Goal: Task Accomplishment & Management: Complete application form

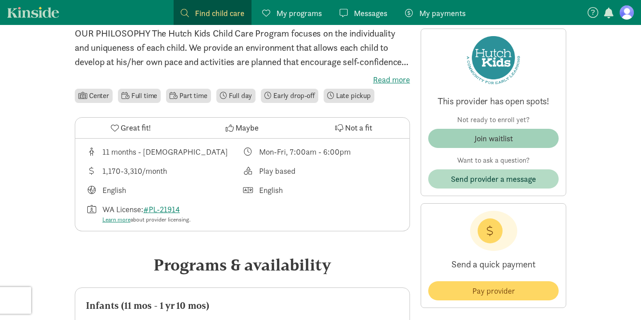
scroll to position [227, 0]
click at [514, 136] on span "Join waitlist" at bounding box center [493, 138] width 116 height 12
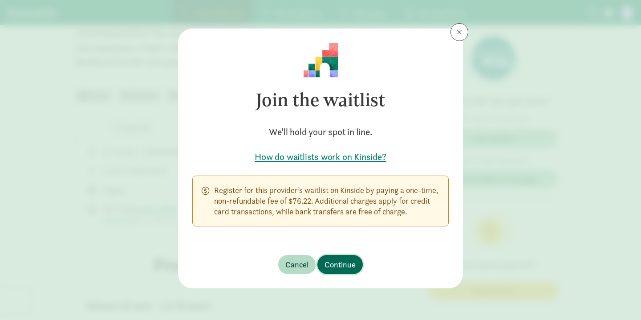
click at [344, 264] on span "Continue" at bounding box center [340, 264] width 31 height 12
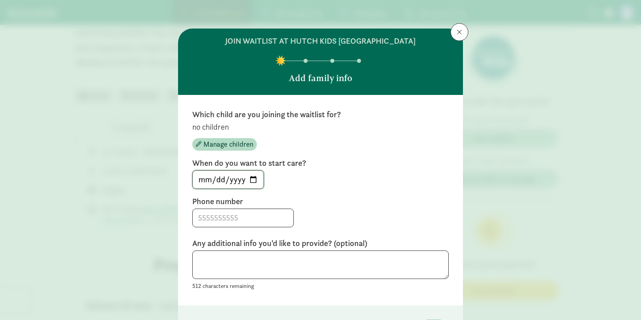
click at [253, 178] on input "[DATE]" at bounding box center [228, 180] width 71 height 18
type input "[DATE]"
click at [240, 219] on input at bounding box center [243, 218] width 101 height 18
type input "8015566582"
click at [414, 193] on div "Which child are you joining the waitlist for? no children Manage children When …" at bounding box center [320, 200] width 256 height 182
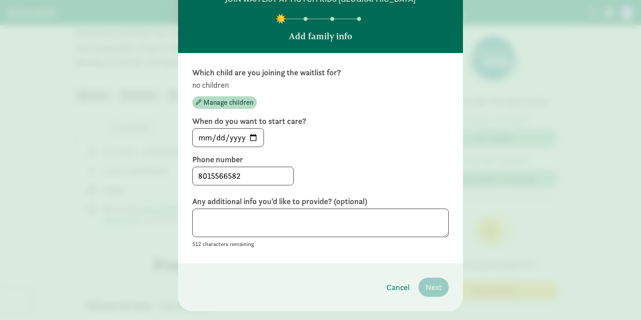
scroll to position [41, 0]
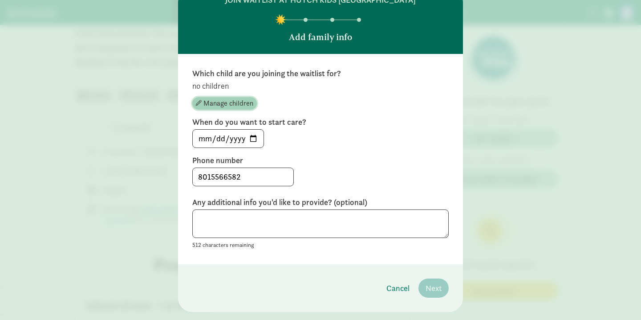
click at [215, 101] on span "Manage children" at bounding box center [228, 103] width 50 height 11
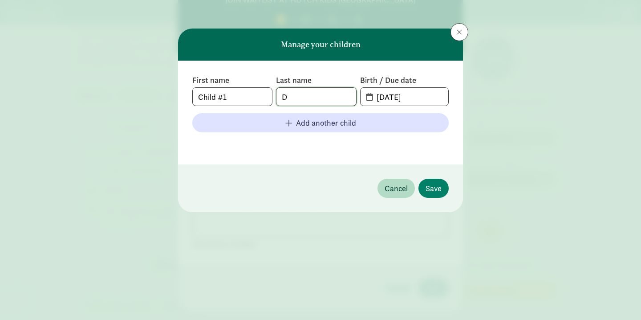
click at [298, 101] on input "D" at bounding box center [315, 97] width 79 height 18
type input "Donohoe"
drag, startPoint x: 424, startPoint y: 95, endPoint x: 351, endPoint y: 95, distance: 73.0
click at [351, 95] on div "First name Child #1 Last name Donohoe Birth / Due date 08-19-2025" at bounding box center [320, 90] width 256 height 31
type input "03-12-2026"
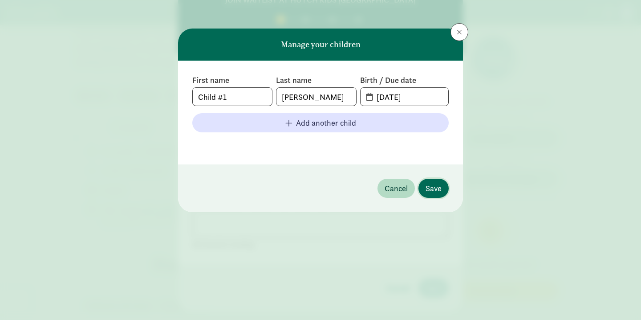
click at [438, 191] on span "Save" at bounding box center [434, 188] width 16 height 12
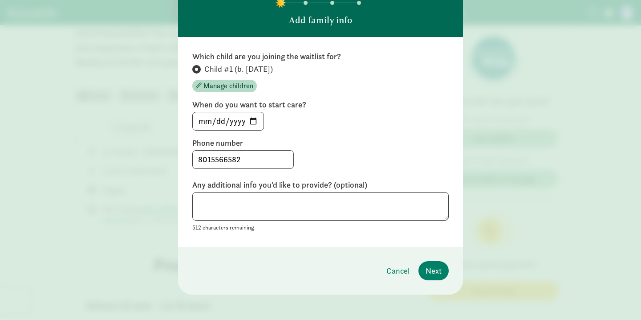
scroll to position [61, 0]
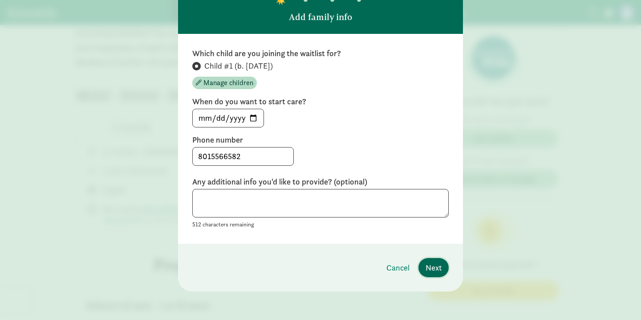
click at [435, 268] on span "Next" at bounding box center [434, 267] width 16 height 12
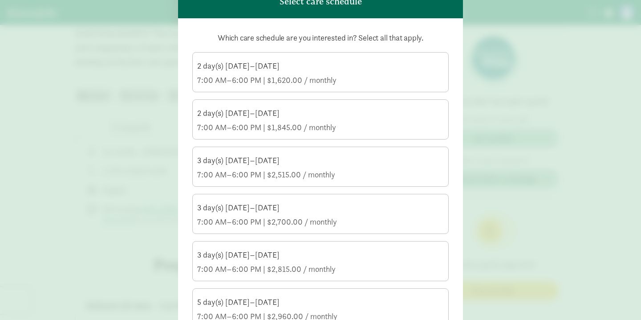
scroll to position [78, 0]
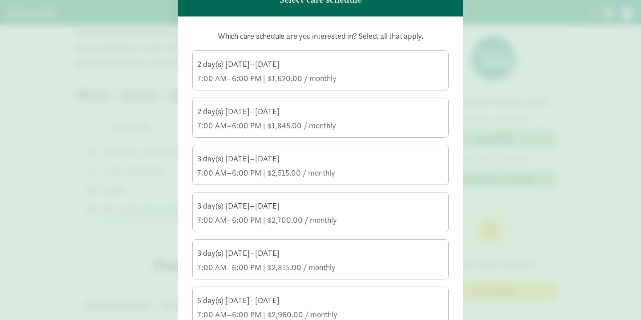
click at [408, 78] on div "7:00 AM–6:00 PM | $1,620.00 / monthly" at bounding box center [320, 78] width 247 height 11
click at [0, 0] on input "2 day(s) Monday–Friday 7:00 AM–6:00 PM | $1,620.00 / monthly" at bounding box center [0, 0] width 0 height 0
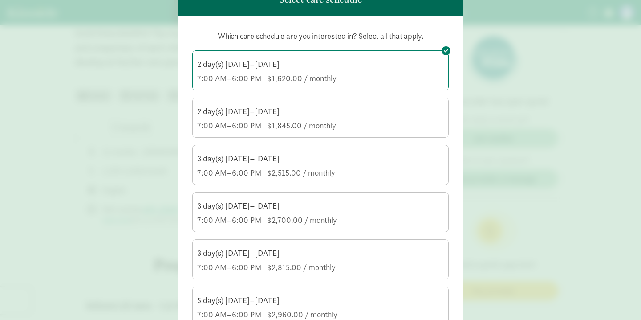
click at [396, 112] on div "2 day(s) Monday–Friday" at bounding box center [320, 111] width 247 height 11
click at [0, 0] on input "2 day(s) Monday–Friday 7:00 AM–6:00 PM | $1,845.00 / monthly" at bounding box center [0, 0] width 0 height 0
click at [390, 159] on div "3 day(s) Monday–Friday" at bounding box center [320, 158] width 247 height 11
click at [0, 0] on input "3 day(s) Monday–Friday 7:00 AM–6:00 PM | $2,515.00 / monthly" at bounding box center [0, 0] width 0 height 0
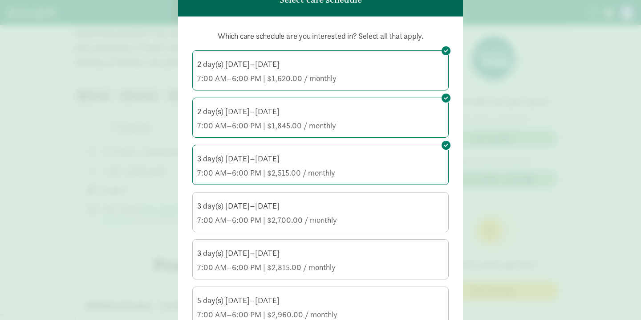
click at [378, 207] on div "3 day(s) Monday–Friday" at bounding box center [320, 205] width 247 height 11
click at [0, 0] on input "3 day(s) Monday–Friday 7:00 AM–6:00 PM | $2,700.00 / monthly" at bounding box center [0, 0] width 0 height 0
click at [382, 252] on div "3 day(s) Wednesday–Friday" at bounding box center [320, 253] width 247 height 11
click at [0, 0] on input "3 day(s) Wednesday–Friday 7:00 AM–6:00 PM | $2,815.00 / monthly" at bounding box center [0, 0] width 0 height 0
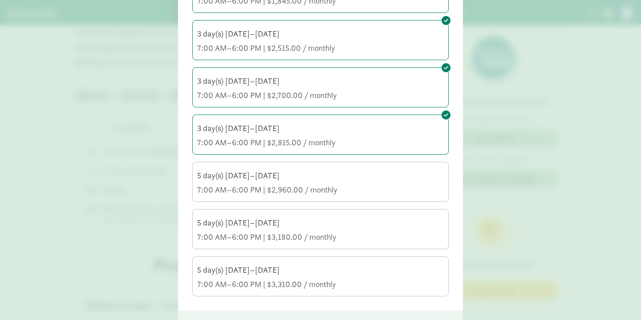
scroll to position [207, 0]
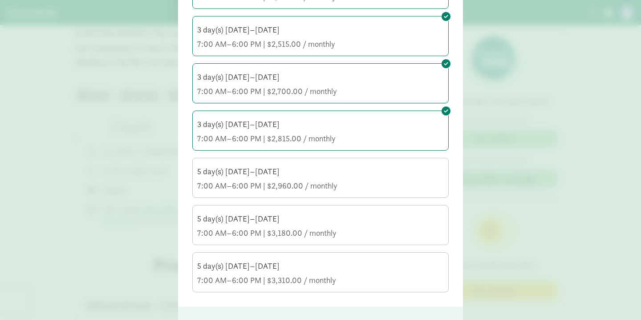
click at [385, 174] on div "5 day(s) Monday–Friday" at bounding box center [320, 171] width 247 height 11
click at [0, 0] on input "5 day(s) Monday–Friday 7:00 AM–6:00 PM | $2,960.00 / monthly" at bounding box center [0, 0] width 0 height 0
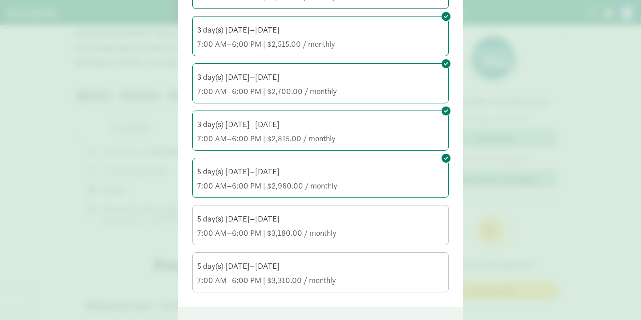
click at [369, 223] on div "5 day(s) Monday–Friday" at bounding box center [320, 218] width 247 height 11
click at [0, 0] on input "5 day(s) Monday–Friday 7:00 AM–6:00 PM | $3,180.00 / monthly" at bounding box center [0, 0] width 0 height 0
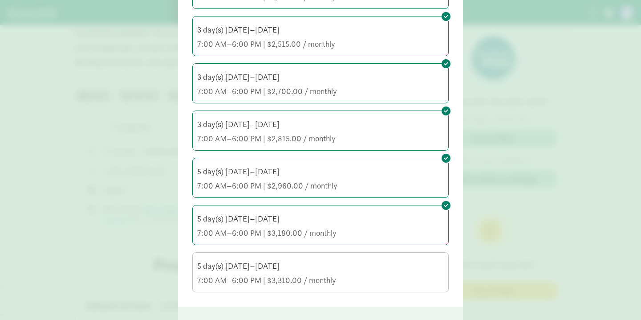
click at [358, 281] on div "7:00 AM–6:00 PM | $3,310.00 / monthly" at bounding box center [320, 280] width 247 height 11
click at [0, 0] on input "5 day(s) Monday–Friday 7:00 AM–6:00 PM | $3,310.00 / monthly" at bounding box center [0, 0] width 0 height 0
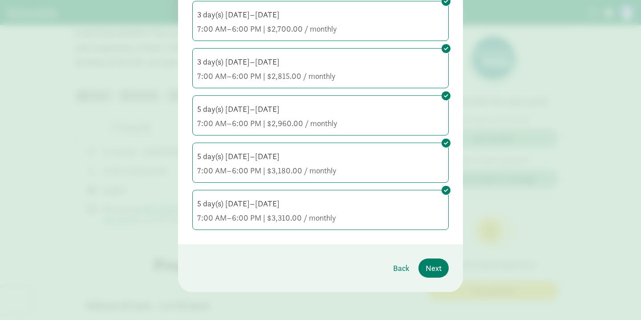
scroll to position [270, 0]
click at [430, 269] on span "Next" at bounding box center [434, 267] width 16 height 12
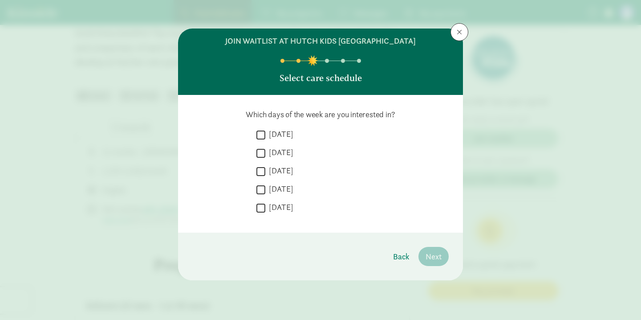
click at [261, 135] on input "Monday" at bounding box center [260, 135] width 9 height 12
checkbox input "true"
click at [261, 156] on input "Tuesday" at bounding box center [260, 153] width 9 height 12
checkbox input "true"
click at [261, 175] on input "Wednesday" at bounding box center [260, 171] width 9 height 12
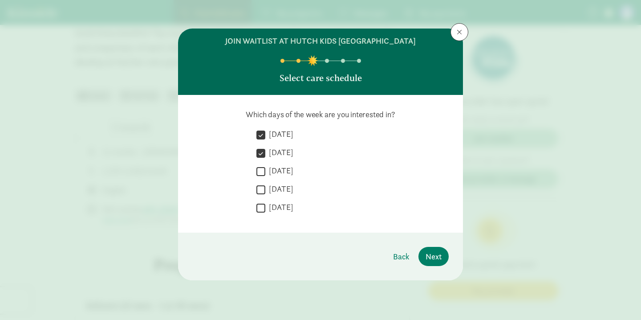
checkbox input "true"
click at [261, 192] on input "Thursday" at bounding box center [260, 189] width 9 height 12
checkbox input "true"
click at [261, 211] on input "Friday" at bounding box center [260, 208] width 9 height 12
checkbox input "true"
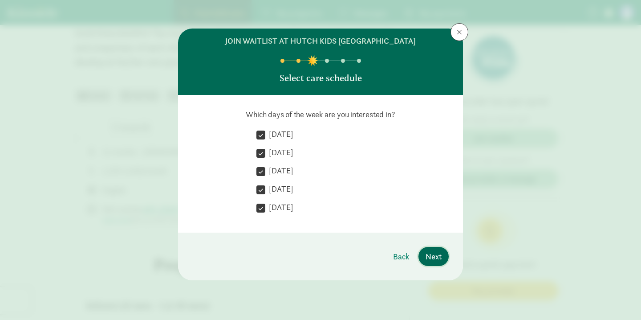
click at [434, 254] on span "Next" at bounding box center [434, 256] width 16 height 12
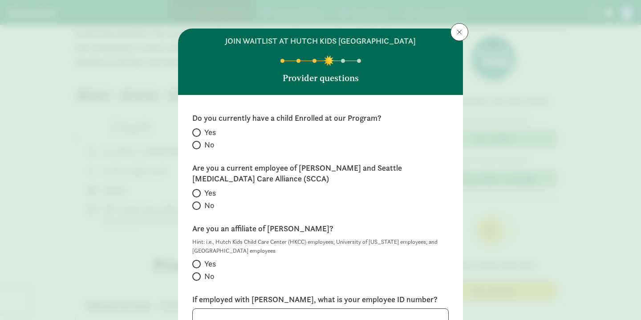
click at [199, 143] on span at bounding box center [196, 145] width 8 height 8
click at [198, 143] on input "No" at bounding box center [195, 145] width 6 height 6
radio input "true"
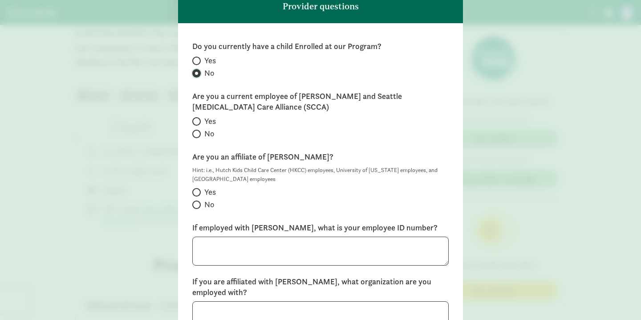
scroll to position [73, 0]
click at [195, 132] on input "No" at bounding box center [195, 133] width 6 height 6
radio input "true"
click at [197, 191] on input "Yes" at bounding box center [195, 191] width 6 height 6
radio input "true"
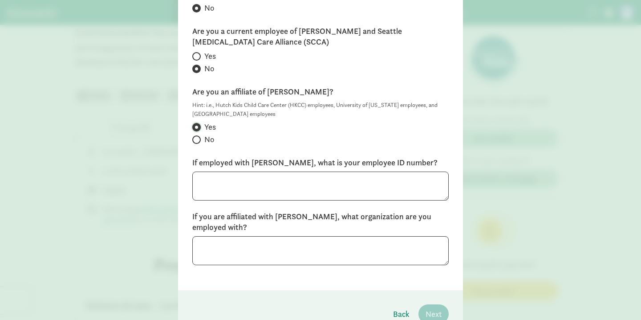
scroll to position [137, 0]
click at [300, 247] on textarea at bounding box center [320, 250] width 256 height 29
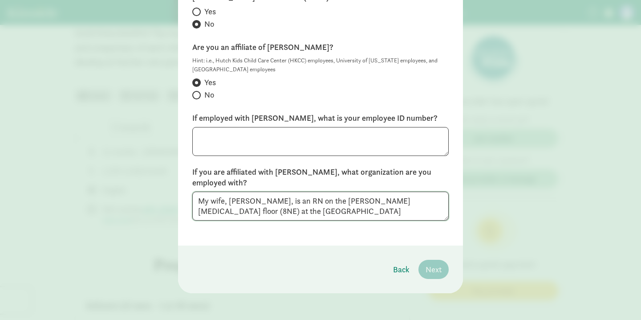
scroll to position [182, 0]
click at [382, 209] on textarea "My wife, Taneah Kelley, is an RN on the Fred Hutch Bone Marrow Transplant floor…" at bounding box center [320, 205] width 256 height 29
type textarea "My wife, Taneah Kelley, is an RN on the Fred Hutch Bone Marrow Transplant floor…"
click at [316, 148] on textarea at bounding box center [320, 140] width 256 height 29
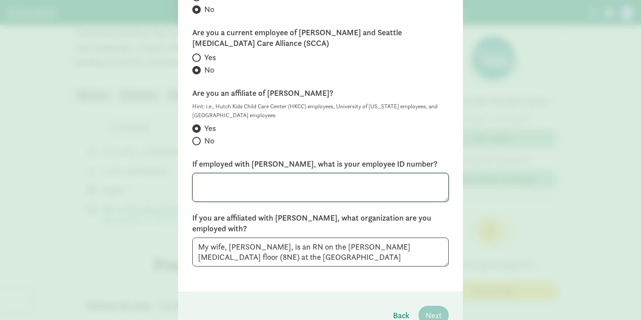
scroll to position [142, 0]
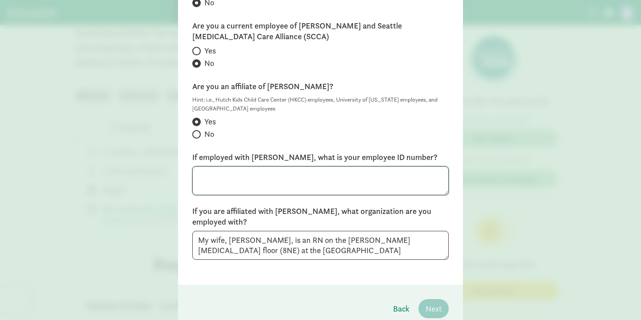
click at [250, 183] on textarea at bounding box center [320, 180] width 256 height 29
type textarea "N/A"
click at [436, 302] on span "Next" at bounding box center [434, 308] width 16 height 12
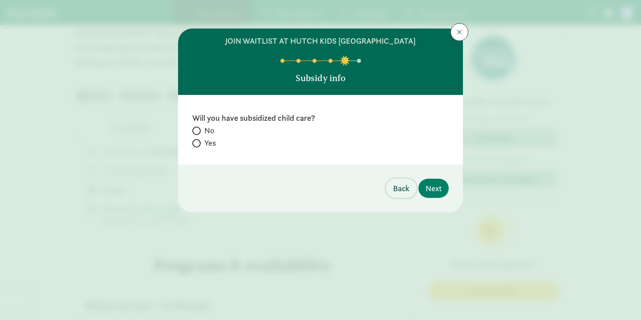
click at [404, 189] on span "Back" at bounding box center [401, 188] width 16 height 12
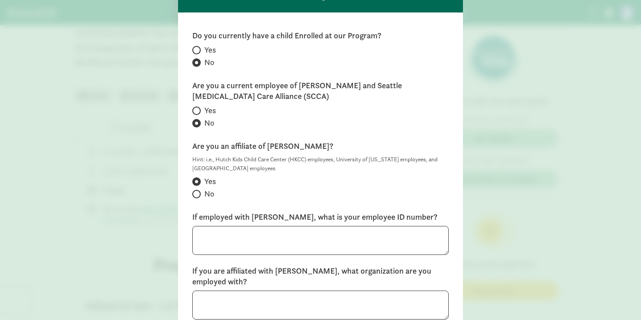
scroll to position [83, 0]
click at [252, 237] on textarea at bounding box center [320, 239] width 256 height 29
type textarea "N"
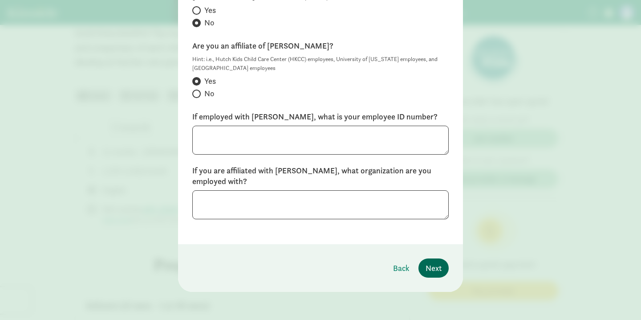
click at [427, 262] on footer "Back Next" at bounding box center [320, 268] width 285 height 48
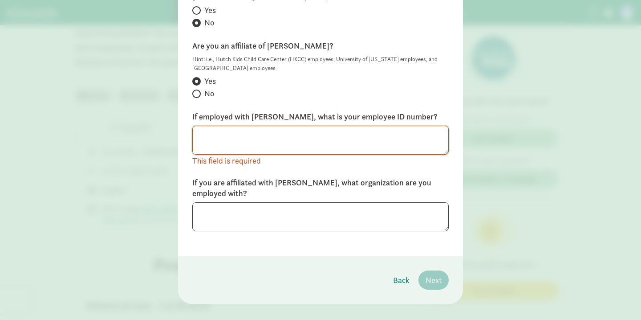
click at [341, 144] on textarea at bounding box center [320, 140] width 256 height 29
type textarea "N/A - UW Employee working for Fred Hutch Floor (see below)"
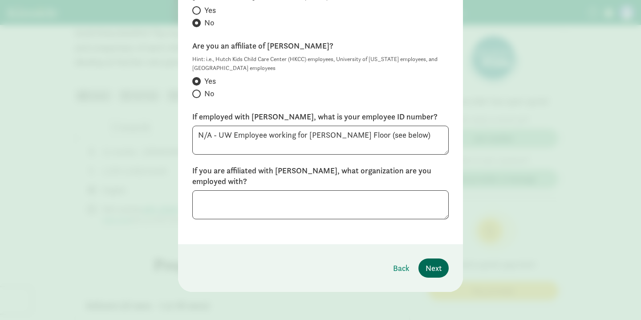
click at [435, 280] on footer "Back Next" at bounding box center [320, 268] width 285 height 48
click at [439, 265] on span "Next" at bounding box center [434, 268] width 16 height 12
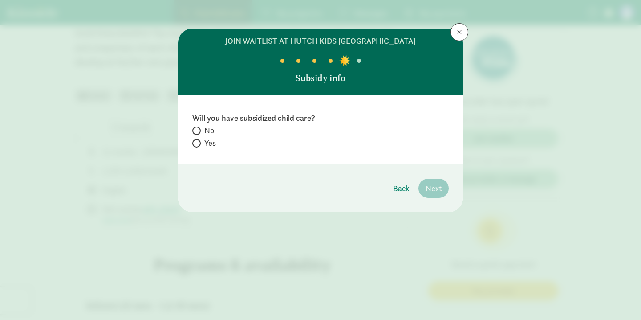
scroll to position [0, 0]
click at [197, 128] on input "No" at bounding box center [195, 131] width 6 height 6
radio input "true"
click at [431, 184] on span "Next" at bounding box center [434, 188] width 16 height 12
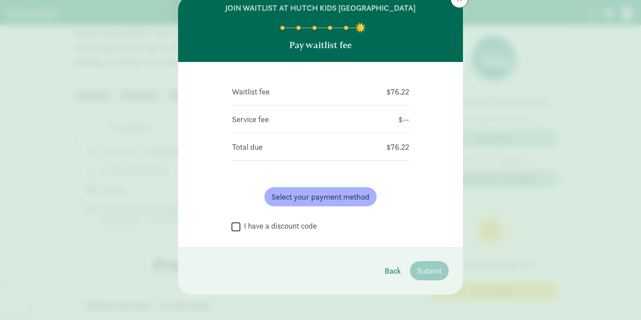
scroll to position [36, 0]
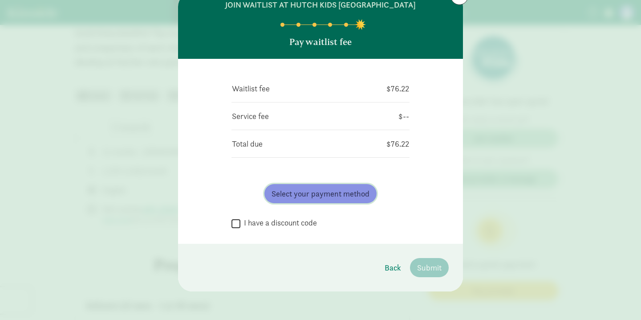
click at [311, 194] on span "Select your payment method" at bounding box center [321, 193] width 98 height 12
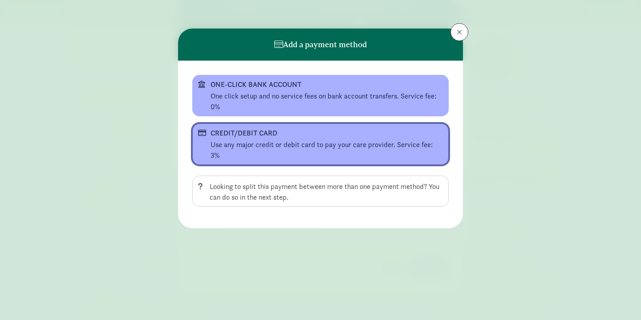
click at [319, 136] on div "CREDIT/DEBIT CARD" at bounding box center [320, 133] width 218 height 11
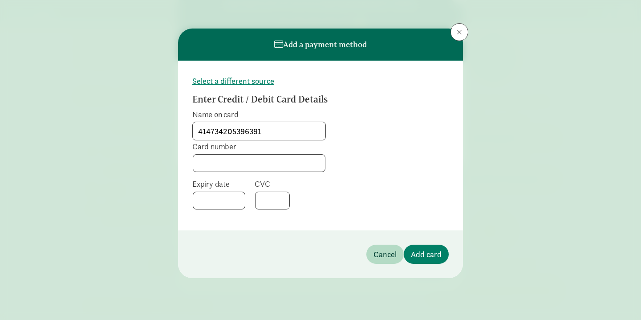
type input "4147342053963916"
click at [286, 134] on input "4147342053963916" at bounding box center [259, 131] width 133 height 18
click at [261, 158] on iframe at bounding box center [259, 163] width 121 height 10
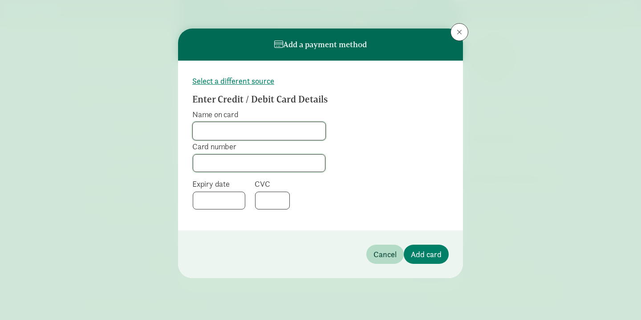
click at [245, 131] on input "Name on card" at bounding box center [259, 131] width 133 height 18
click at [289, 112] on label "Name on card" at bounding box center [259, 114] width 134 height 11
click at [289, 122] on input "Name on card" at bounding box center [259, 131] width 133 height 18
click at [264, 130] on input "Name on card" at bounding box center [259, 131] width 133 height 18
type input "Joseph Donohoe"
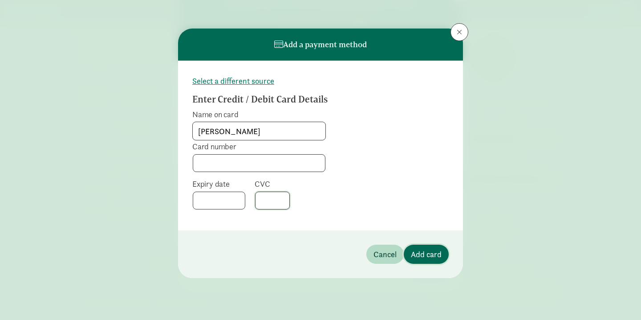
click at [433, 257] on span "Add card" at bounding box center [426, 254] width 31 height 12
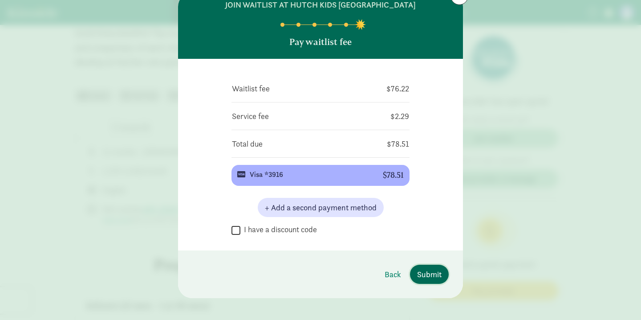
click at [435, 275] on span "Submit" at bounding box center [429, 274] width 24 height 12
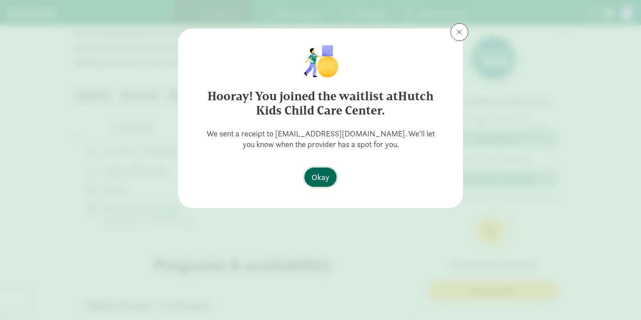
click at [324, 175] on span "Okay" at bounding box center [321, 177] width 18 height 12
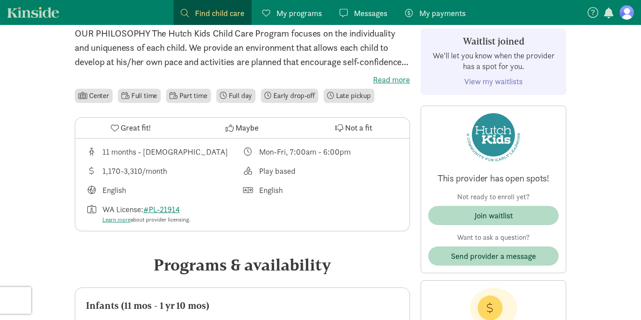
click at [625, 16] on figure at bounding box center [627, 12] width 14 height 14
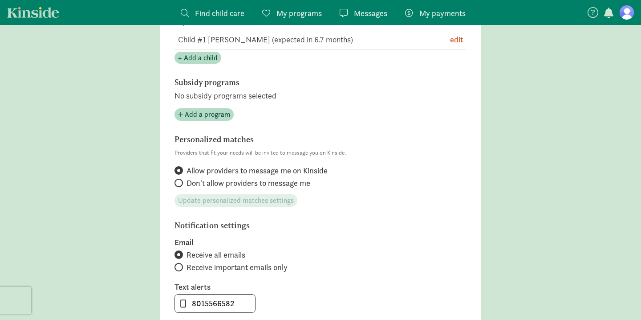
scroll to position [241, 0]
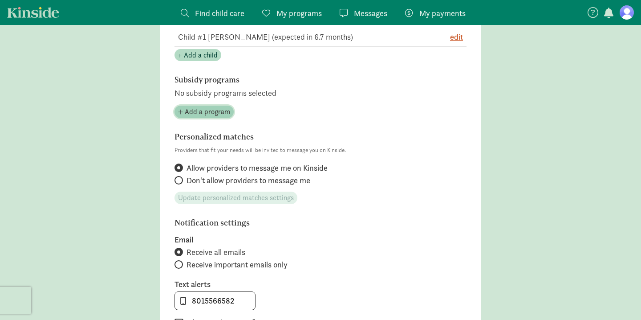
click at [217, 113] on span "Add a program" at bounding box center [207, 111] width 45 height 11
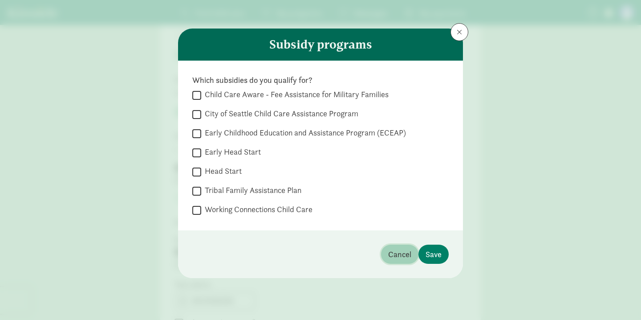
click at [399, 254] on span "Cancel" at bounding box center [399, 254] width 23 height 12
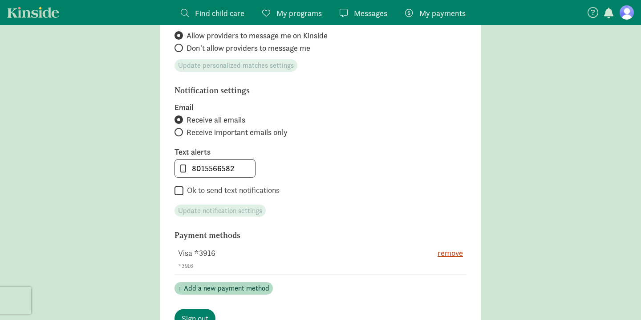
scroll to position [375, 0]
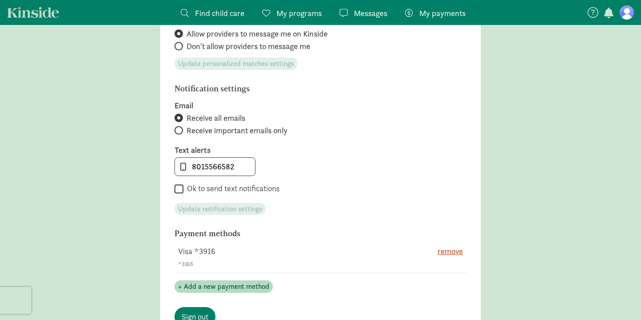
click at [182, 189] on input "Ok to send text notifications" at bounding box center [179, 189] width 9 height 12
checkbox input "true"
click at [235, 208] on span "Update notification settings" at bounding box center [220, 208] width 84 height 11
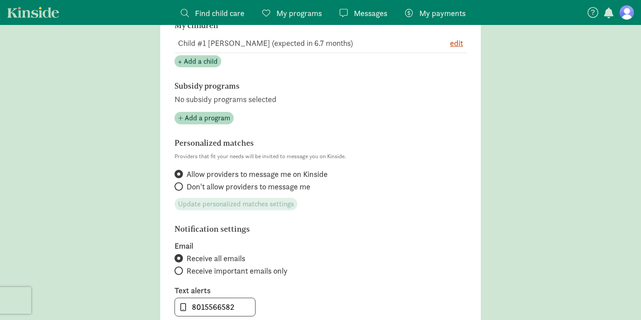
scroll to position [234, 0]
click at [219, 115] on span "Add a program" at bounding box center [207, 118] width 45 height 11
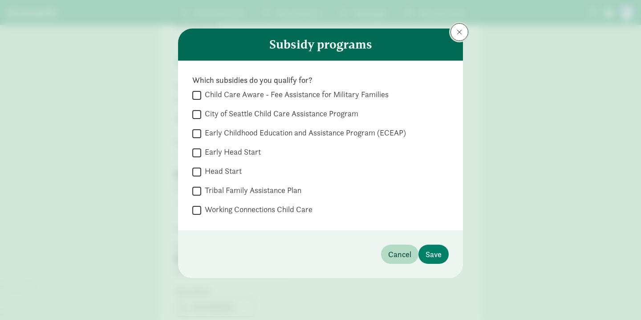
click at [458, 31] on span at bounding box center [459, 31] width 5 height 7
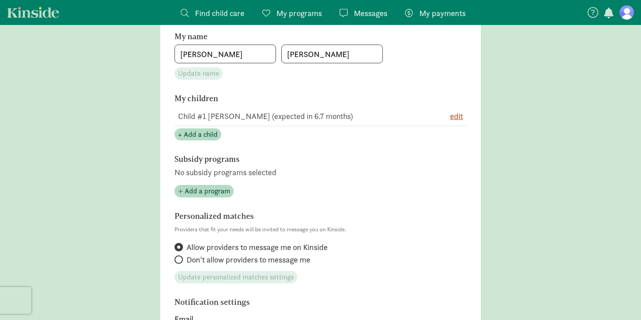
scroll to position [191, 0]
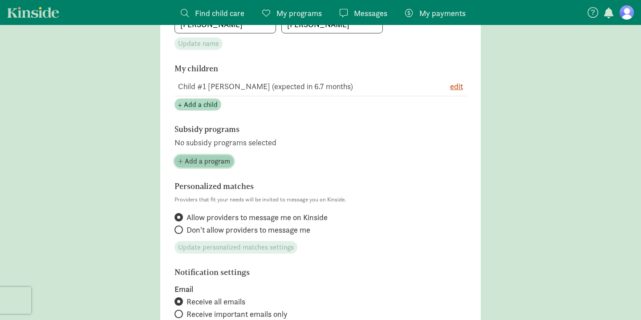
click at [216, 163] on span "Add a program" at bounding box center [207, 161] width 45 height 11
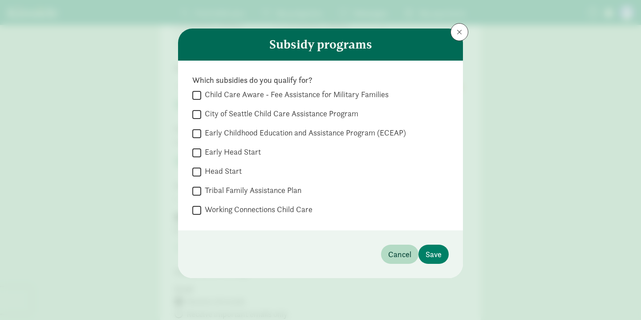
drag, startPoint x: 378, startPoint y: 132, endPoint x: 523, endPoint y: 137, distance: 145.2
click at [523, 137] on div "Subsidy programs Which subsidies do you qualify for?  Child Care Aware - Fee A…" at bounding box center [320, 160] width 641 height 320
click at [457, 31] on span at bounding box center [459, 31] width 5 height 7
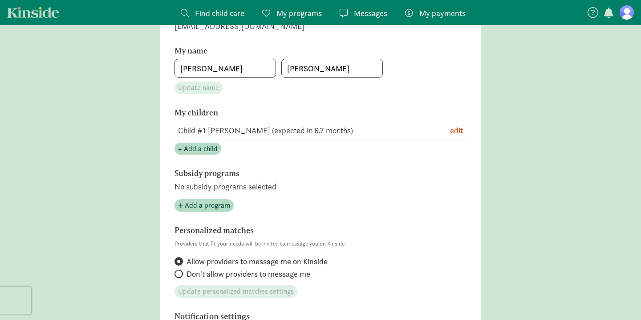
scroll to position [0, 0]
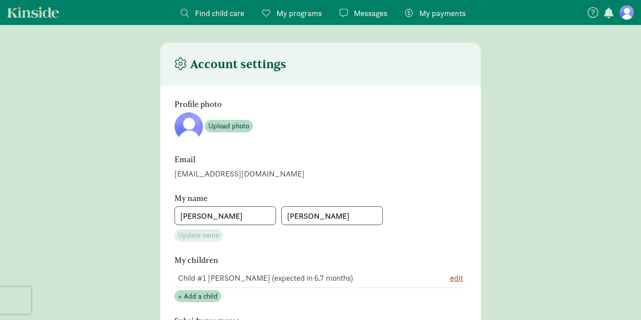
click at [217, 15] on span "Find child care" at bounding box center [219, 13] width 49 height 12
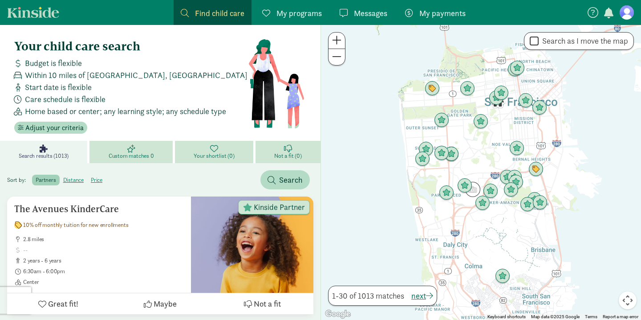
click at [337, 56] on span at bounding box center [336, 56] width 9 height 11
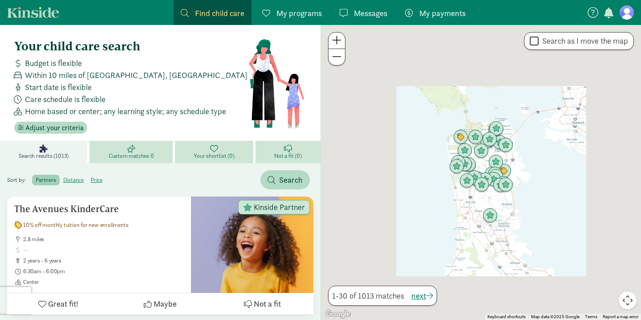
click at [337, 56] on span at bounding box center [336, 56] width 9 height 11
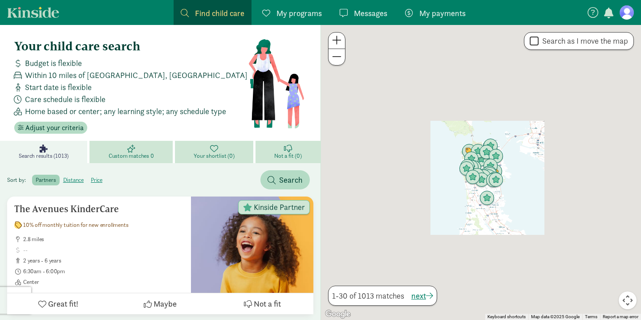
click at [337, 56] on span at bounding box center [336, 56] width 9 height 11
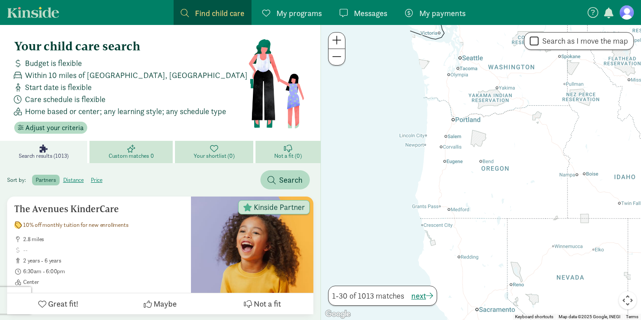
drag, startPoint x: 482, startPoint y: 60, endPoint x: 456, endPoint y: 231, distance: 173.3
click at [456, 231] on div at bounding box center [481, 172] width 320 height 295
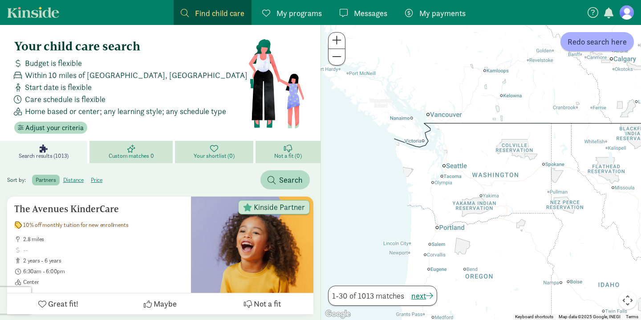
drag, startPoint x: 463, startPoint y: 98, endPoint x: 449, endPoint y: 203, distance: 106.4
click at [449, 203] on div at bounding box center [481, 172] width 320 height 295
click at [334, 40] on span at bounding box center [336, 40] width 9 height 11
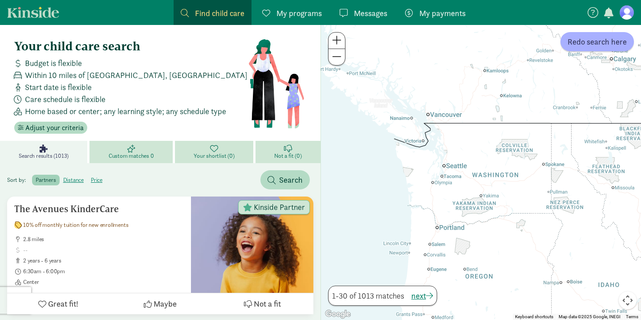
click at [334, 40] on span at bounding box center [336, 40] width 9 height 11
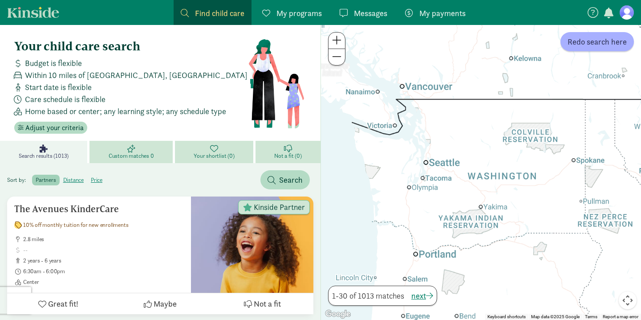
click at [334, 40] on span at bounding box center [336, 40] width 9 height 11
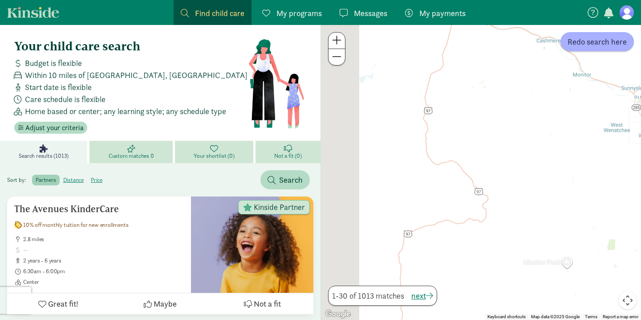
drag, startPoint x: 363, startPoint y: 102, endPoint x: 532, endPoint y: 100, distance: 168.7
click at [530, 100] on div at bounding box center [481, 172] width 320 height 295
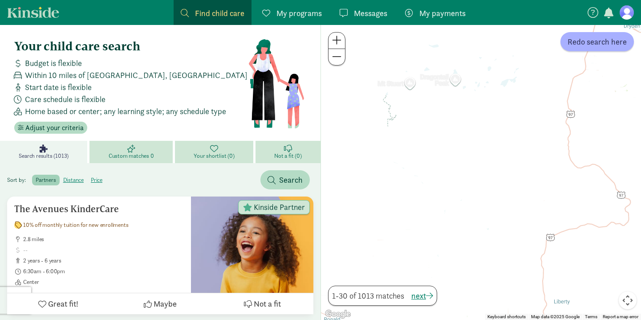
drag, startPoint x: 440, startPoint y: 106, endPoint x: 594, endPoint y: 179, distance: 170.5
click at [585, 173] on div at bounding box center [481, 172] width 320 height 295
click at [594, 179] on div at bounding box center [481, 172] width 320 height 295
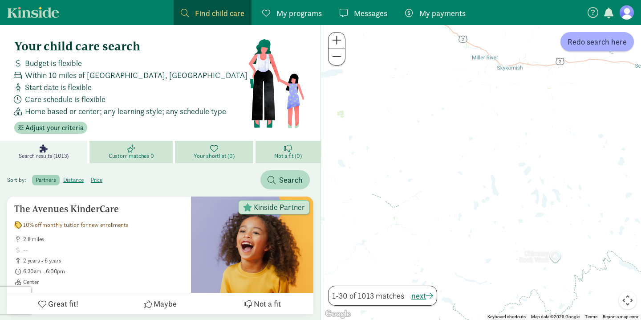
click at [335, 58] on span at bounding box center [336, 56] width 9 height 11
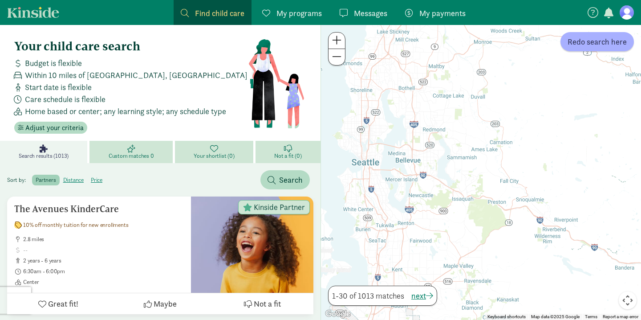
drag, startPoint x: 367, startPoint y: 137, endPoint x: 556, endPoint y: 129, distance: 189.4
click at [556, 129] on div at bounding box center [481, 172] width 320 height 295
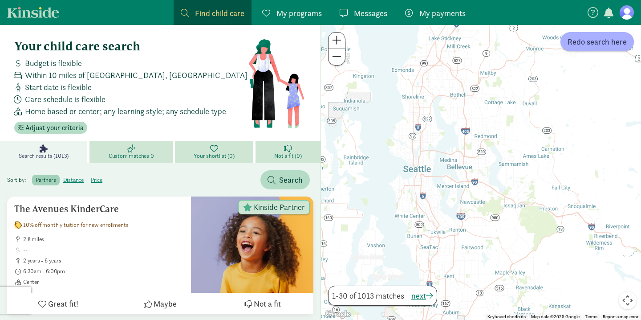
drag, startPoint x: 383, startPoint y: 137, endPoint x: 438, endPoint y: 147, distance: 55.7
click at [438, 147] on div at bounding box center [481, 172] width 320 height 295
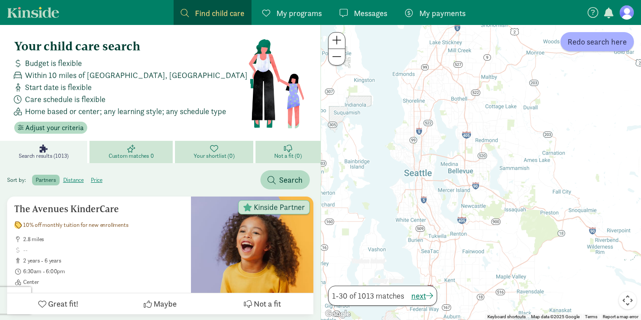
click at [337, 43] on span at bounding box center [336, 40] width 9 height 11
click at [336, 43] on span at bounding box center [336, 40] width 9 height 11
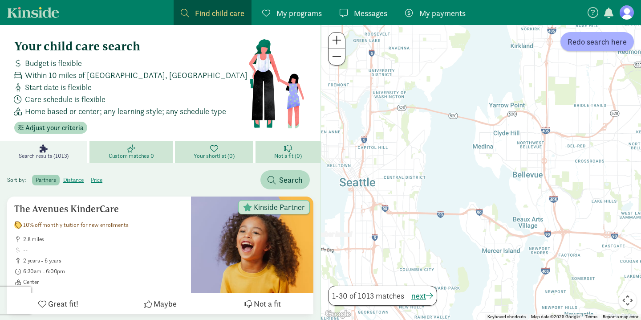
drag, startPoint x: 362, startPoint y: 92, endPoint x: 498, endPoint y: 100, distance: 136.1
click at [498, 100] on div at bounding box center [481, 172] width 320 height 295
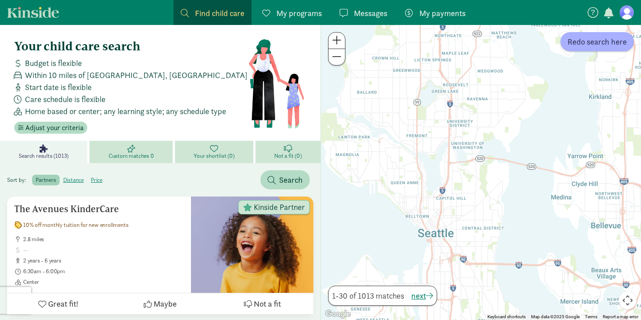
drag, startPoint x: 397, startPoint y: 111, endPoint x: 482, endPoint y: 162, distance: 99.0
click at [482, 162] on div at bounding box center [481, 172] width 320 height 295
click at [581, 45] on span "Redo search here" at bounding box center [597, 42] width 59 height 12
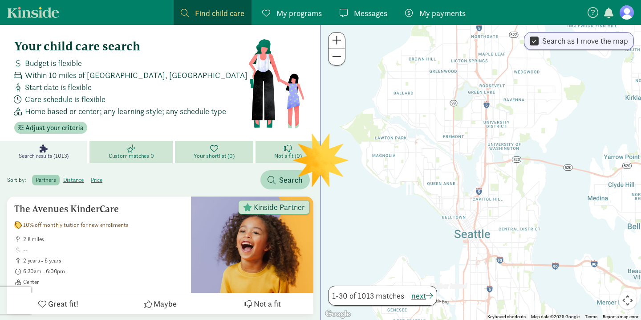
drag, startPoint x: 388, startPoint y: 170, endPoint x: 426, endPoint y: 171, distance: 37.9
click at [426, 171] on div at bounding box center [481, 172] width 320 height 295
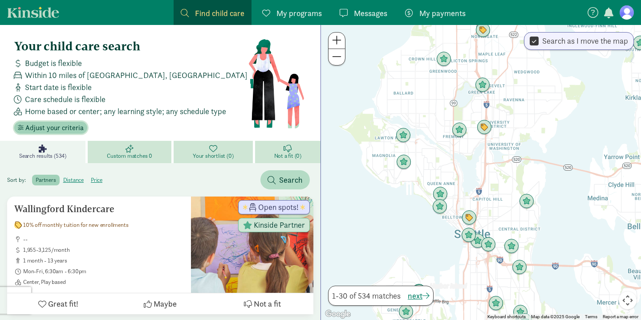
click at [55, 128] on span "Adjust your criteria" at bounding box center [54, 127] width 58 height 11
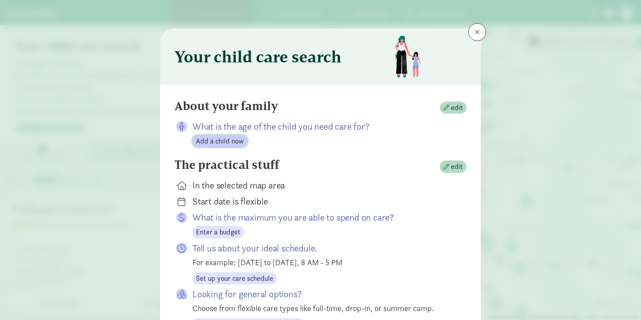
click at [223, 140] on span "Add a child now" at bounding box center [220, 141] width 48 height 11
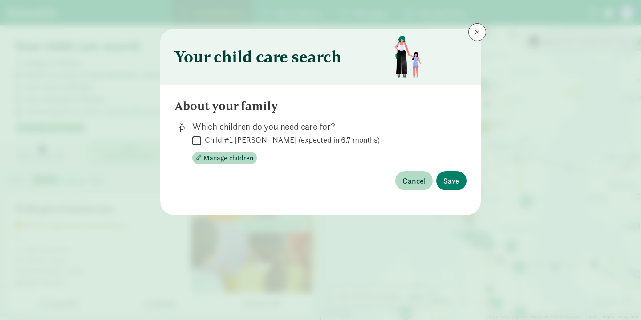
click at [199, 140] on input "Child #1 Donohoe (expected in 6.7 months)" at bounding box center [196, 140] width 9 height 12
checkbox input "true"
click at [451, 179] on span "Save" at bounding box center [451, 181] width 16 height 12
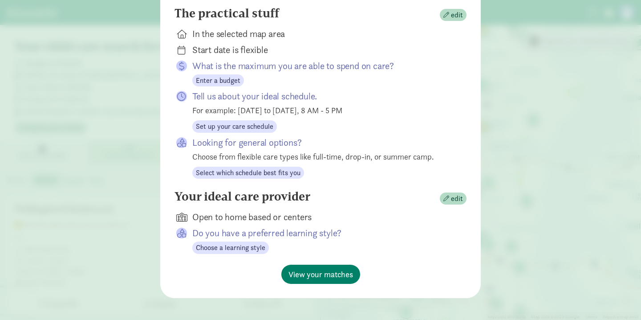
scroll to position [143, 0]
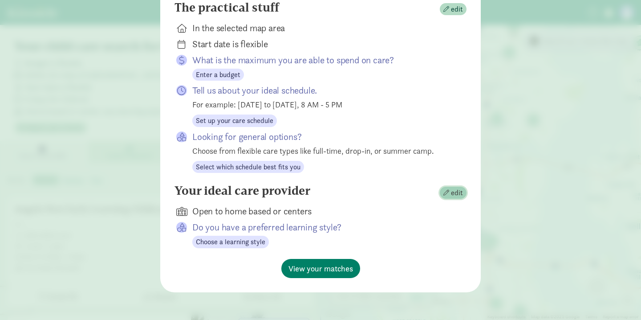
click at [451, 192] on span "edit" at bounding box center [453, 192] width 20 height 11
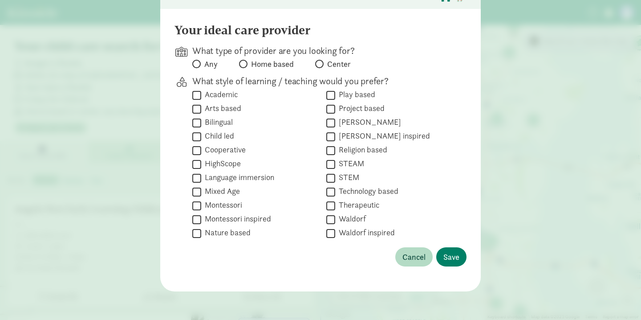
scroll to position [75, 0]
click at [318, 64] on input "Center" at bounding box center [318, 64] width 6 height 6
radio input "true"
click at [459, 258] on span "Save" at bounding box center [451, 257] width 16 height 12
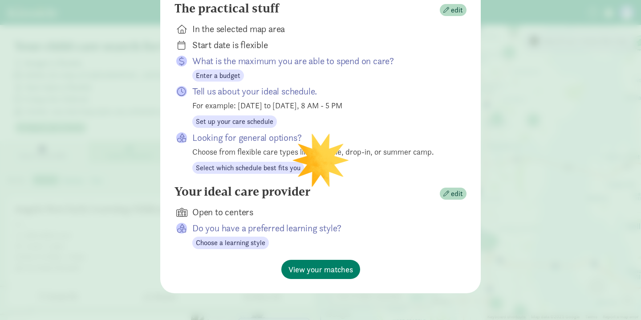
scroll to position [143, 0]
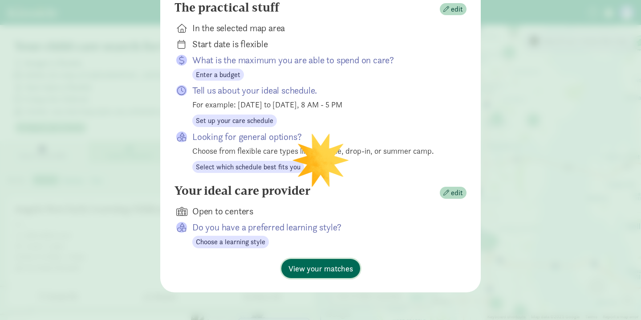
click at [334, 268] on span "View your matches" at bounding box center [320, 268] width 65 height 12
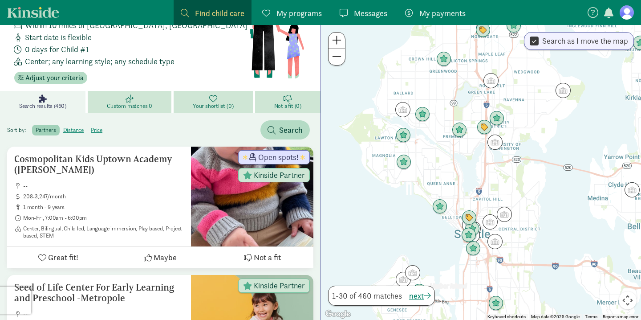
scroll to position [49, 0]
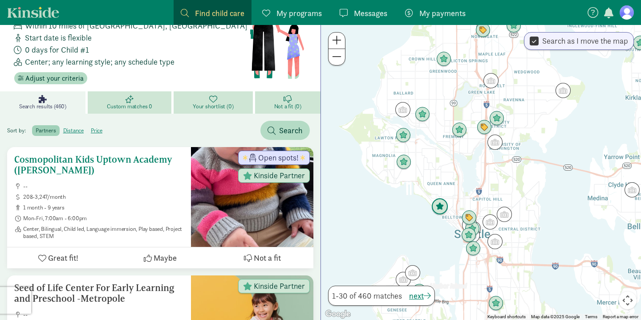
click at [152, 171] on h5 "Cosmopolitan Kids Uptown Academy (Queen Anne)" at bounding box center [99, 164] width 170 height 21
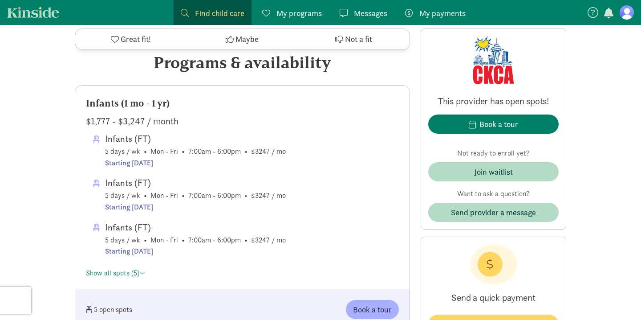
scroll to position [446, 0]
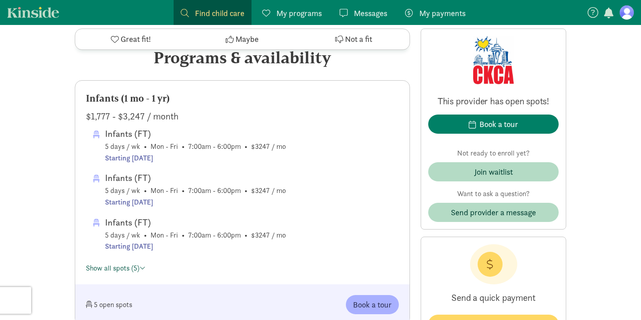
click at [144, 267] on span at bounding box center [142, 267] width 6 height 7
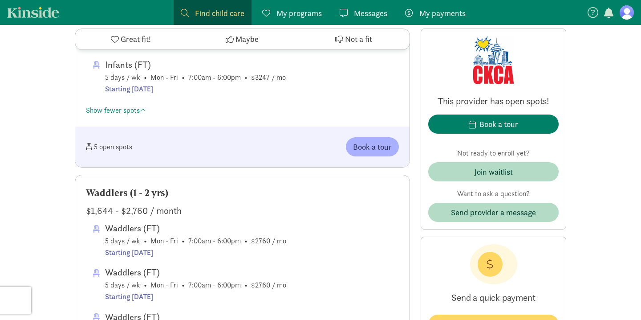
scroll to position [697, 0]
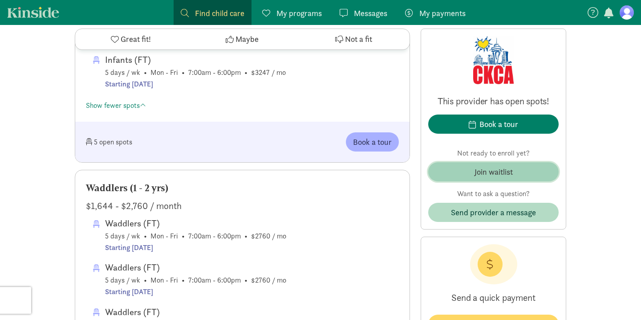
click at [512, 175] on div "Join waitlist" at bounding box center [494, 172] width 38 height 12
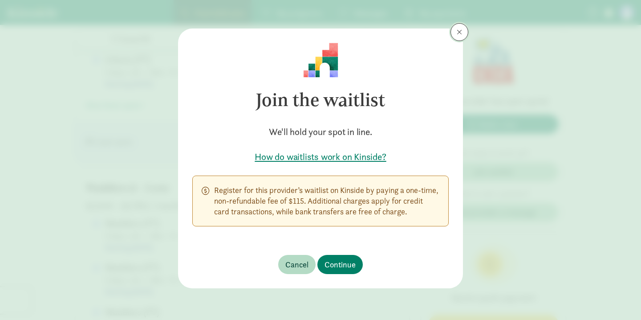
click at [460, 31] on span at bounding box center [459, 31] width 5 height 7
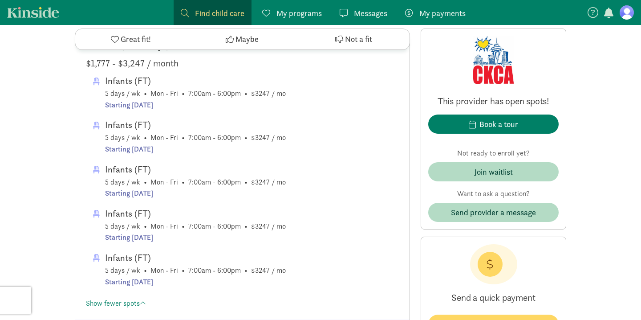
scroll to position [520, 0]
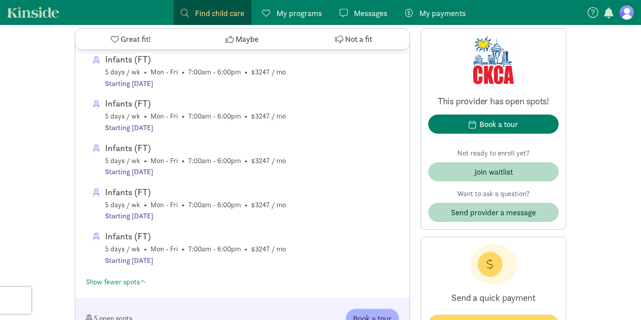
click at [43, 16] on link "Kinside" at bounding box center [33, 12] width 52 height 11
